Goal: Task Accomplishment & Management: Manage account settings

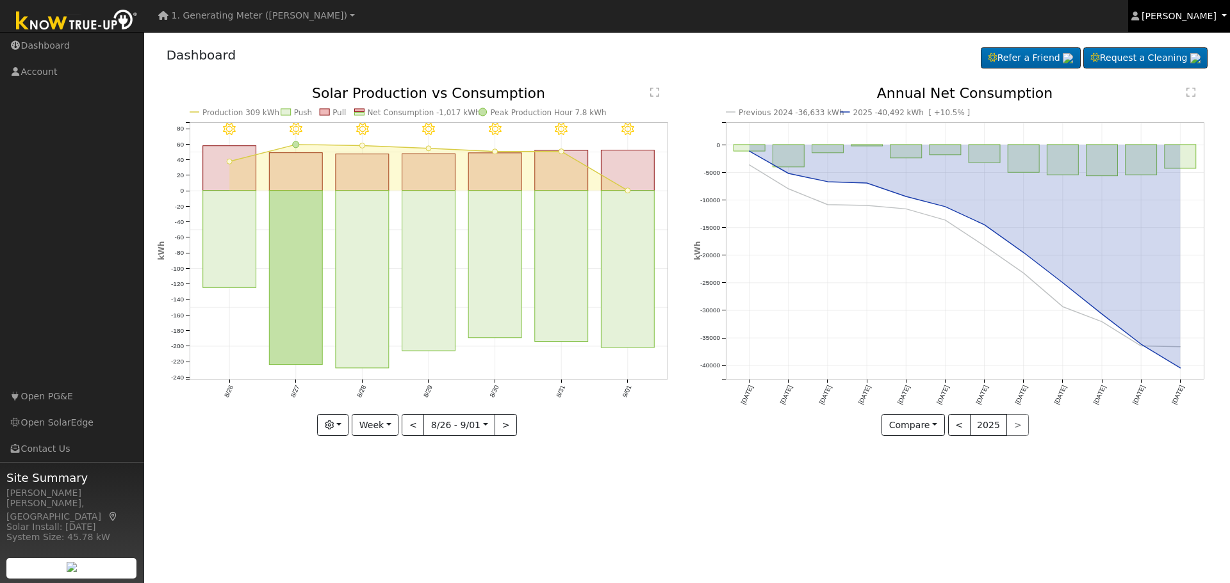
click at [1229, 13] on link "[PERSON_NAME]" at bounding box center [1179, 16] width 102 height 32
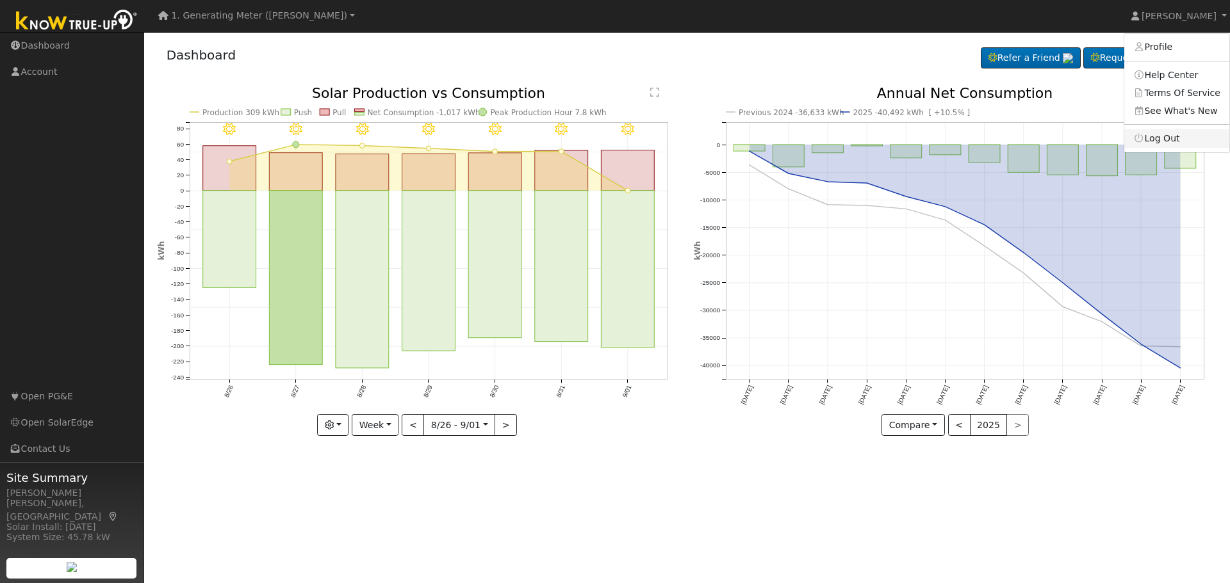
click at [1178, 136] on link "Log Out" at bounding box center [1176, 138] width 105 height 18
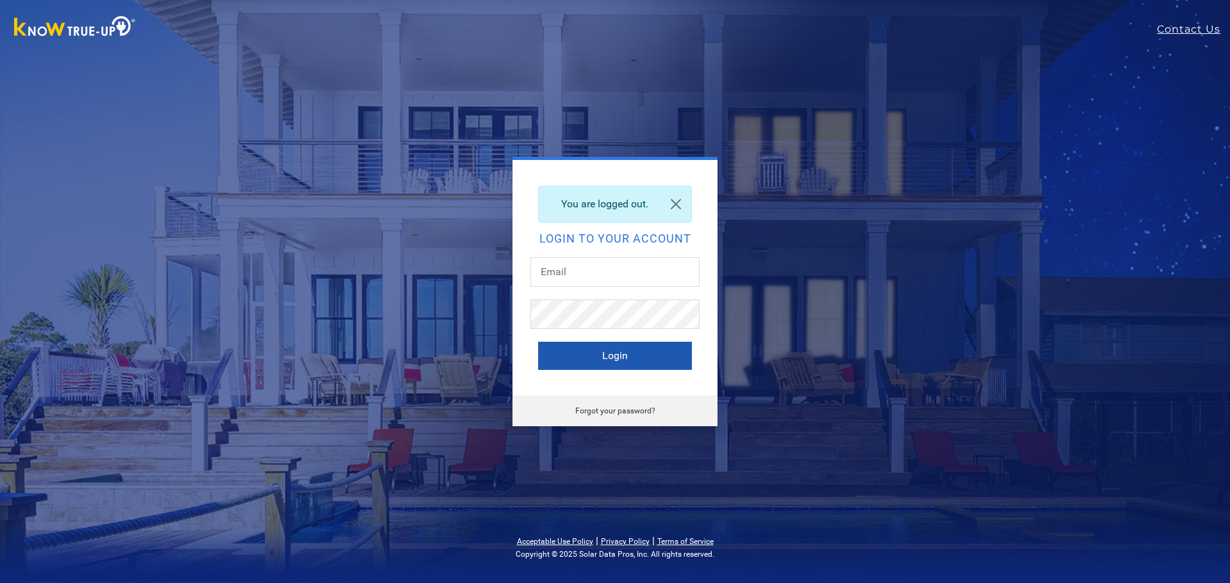
type input "[EMAIL_ADDRESS][DOMAIN_NAME]"
click at [598, 359] on button "Login" at bounding box center [615, 356] width 154 height 28
